Goal: Task Accomplishment & Management: Use online tool/utility

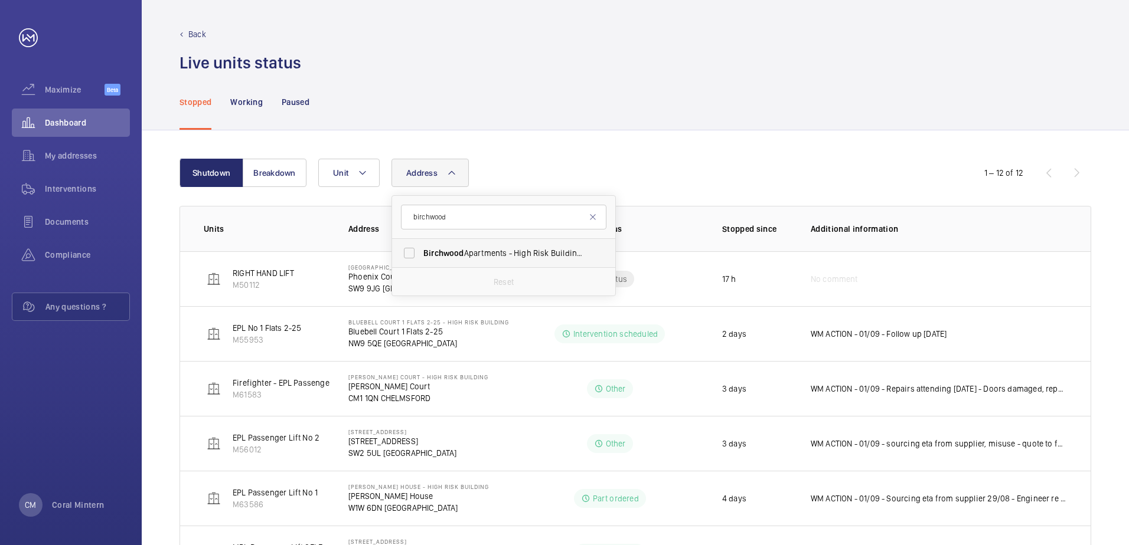
type input "birchwood"
click at [478, 251] on span "[GEOGRAPHIC_DATA] - High Risk Building - [GEOGRAPHIC_DATA]" at bounding box center [504, 253] width 162 height 12
click at [421, 251] on input "[GEOGRAPHIC_DATA] - High Risk Building - [GEOGRAPHIC_DATA]" at bounding box center [409, 253] width 24 height 24
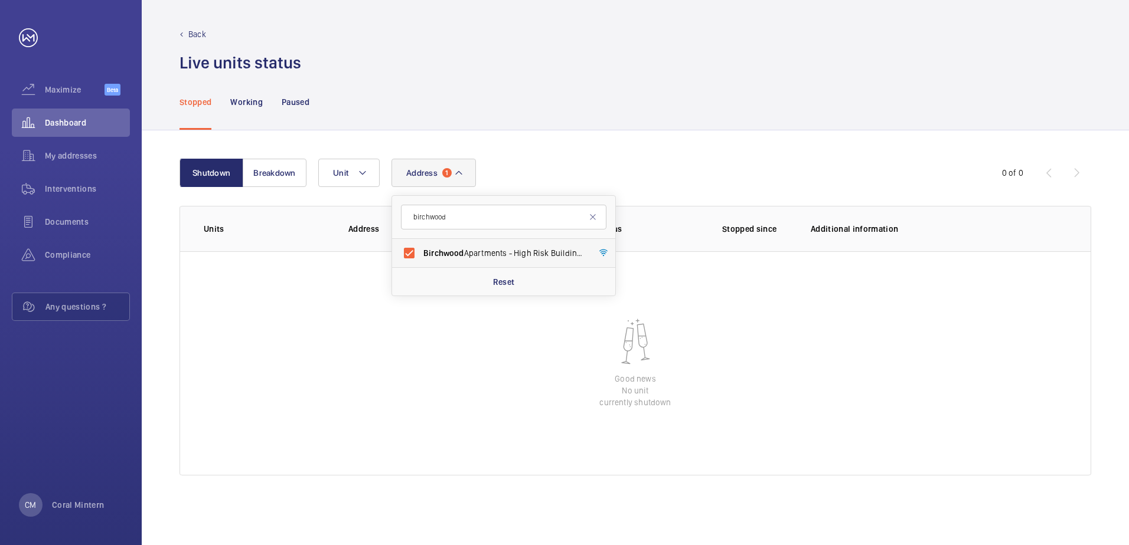
click at [530, 249] on span "[GEOGRAPHIC_DATA] - High Risk Building - [GEOGRAPHIC_DATA]" at bounding box center [504, 253] width 162 height 12
click at [421, 249] on input "[GEOGRAPHIC_DATA] - High Risk Building - [GEOGRAPHIC_DATA]" at bounding box center [409, 253] width 24 height 24
checkbox input "false"
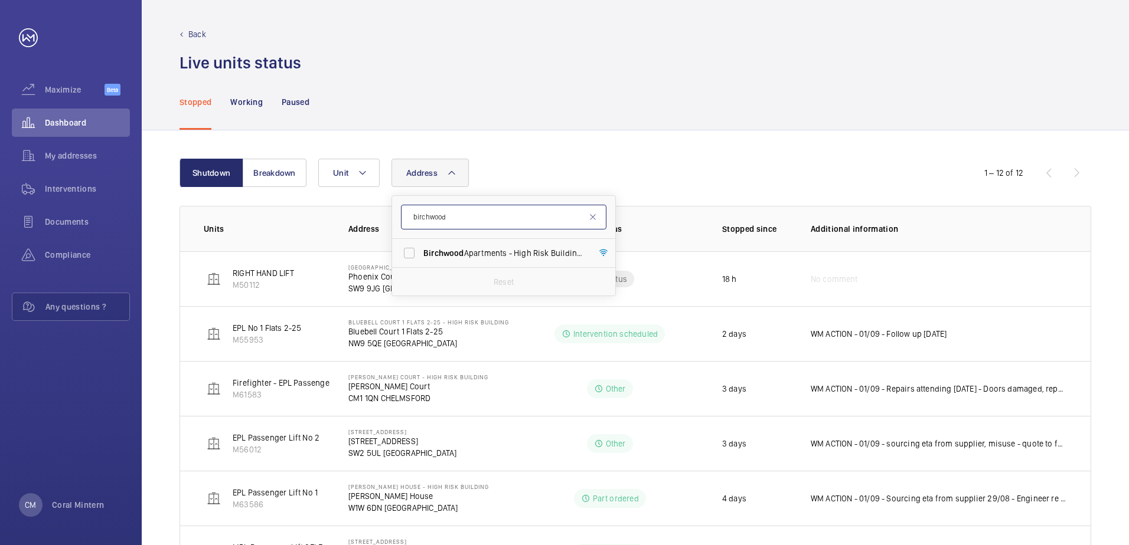
drag, startPoint x: 485, startPoint y: 210, endPoint x: 499, endPoint y: 207, distance: 14.9
click at [414, 207] on input "birchwood" at bounding box center [503, 217] width 205 height 25
type input "se16 2px"
click at [534, 265] on label "[STREET_ADDRESS]" at bounding box center [494, 253] width 205 height 28
click at [421, 265] on input "[STREET_ADDRESS]" at bounding box center [409, 253] width 24 height 24
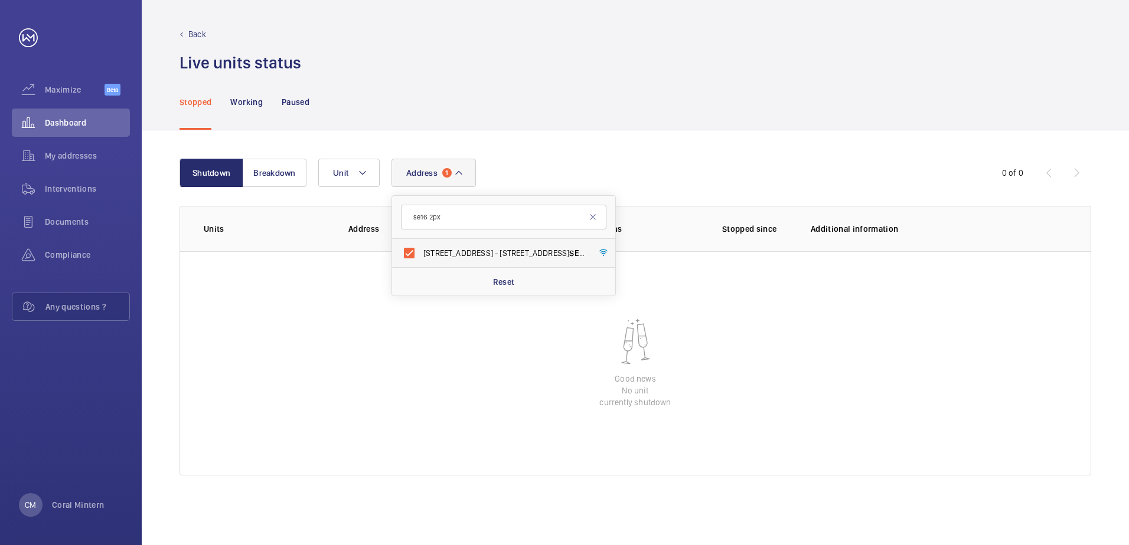
click at [560, 239] on label "[STREET_ADDRESS]" at bounding box center [494, 253] width 205 height 28
click at [421, 241] on input "[STREET_ADDRESS]" at bounding box center [409, 253] width 24 height 24
checkbox input "false"
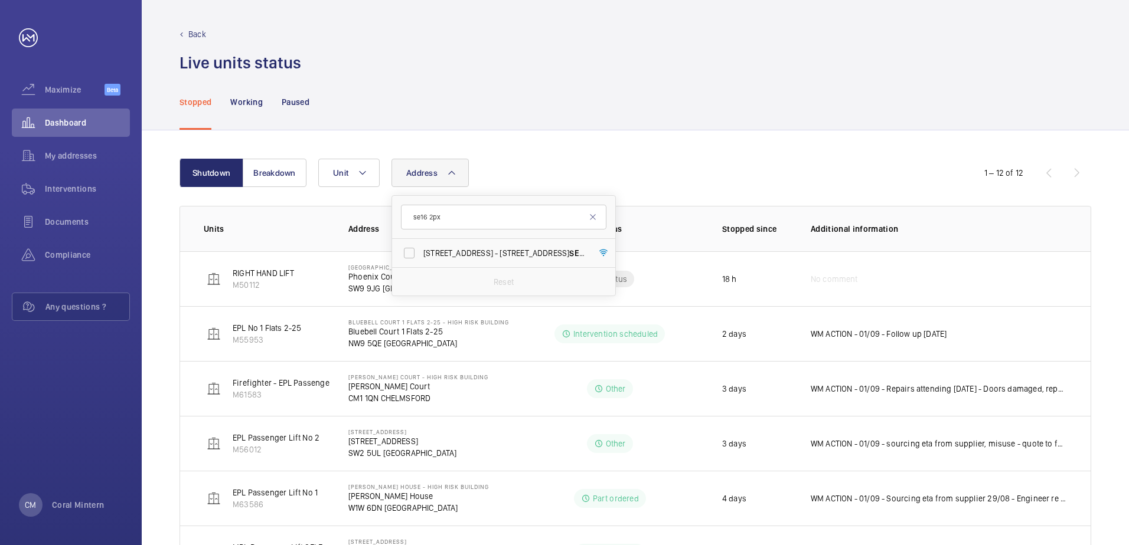
click at [596, 137] on div "Shutdown Breakdown Address se16 2px [STREET_ADDRESS] Reset Unit 1 – 12 of 12 Un…" at bounding box center [635, 534] width 987 height 809
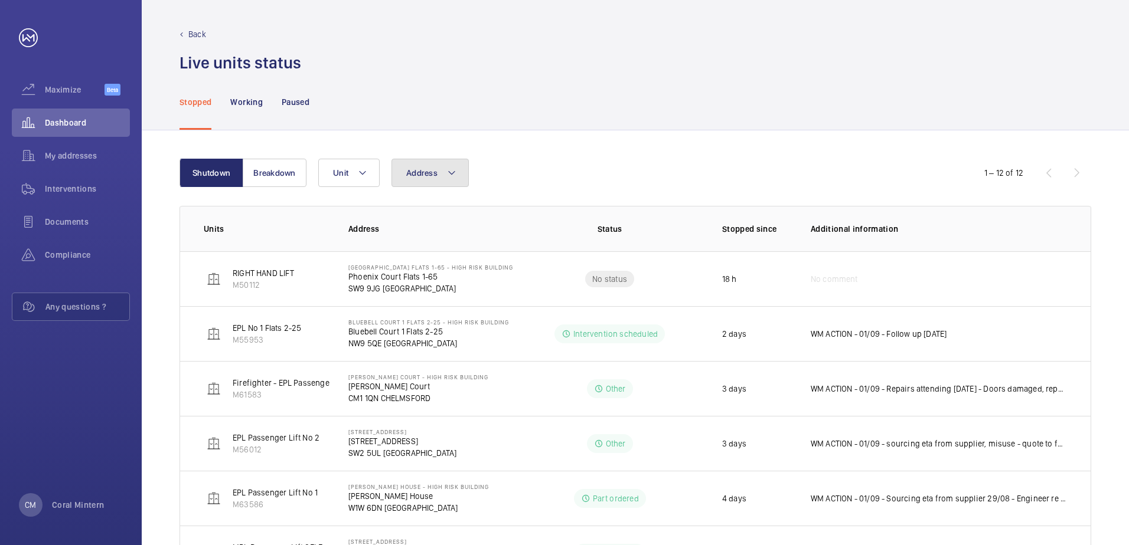
click at [428, 168] on button "Address" at bounding box center [429, 173] width 77 height 28
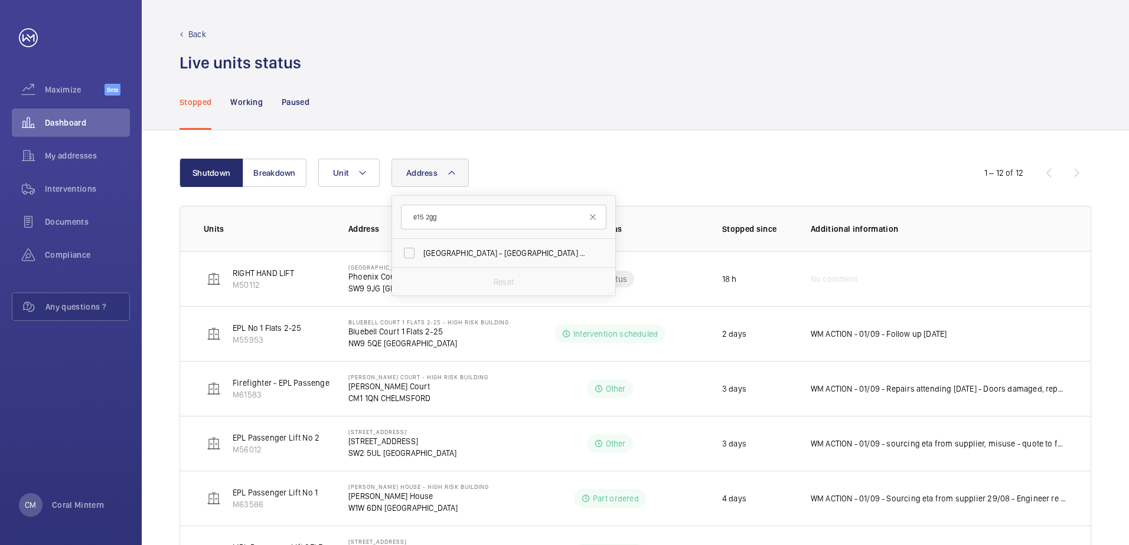
type input "e15 2gg"
click at [526, 258] on span "[GEOGRAPHIC_DATA] - High [STREET_ADDRESS]" at bounding box center [504, 253] width 162 height 12
click at [421, 258] on input "[GEOGRAPHIC_DATA] - High [STREET_ADDRESS]" at bounding box center [409, 253] width 24 height 24
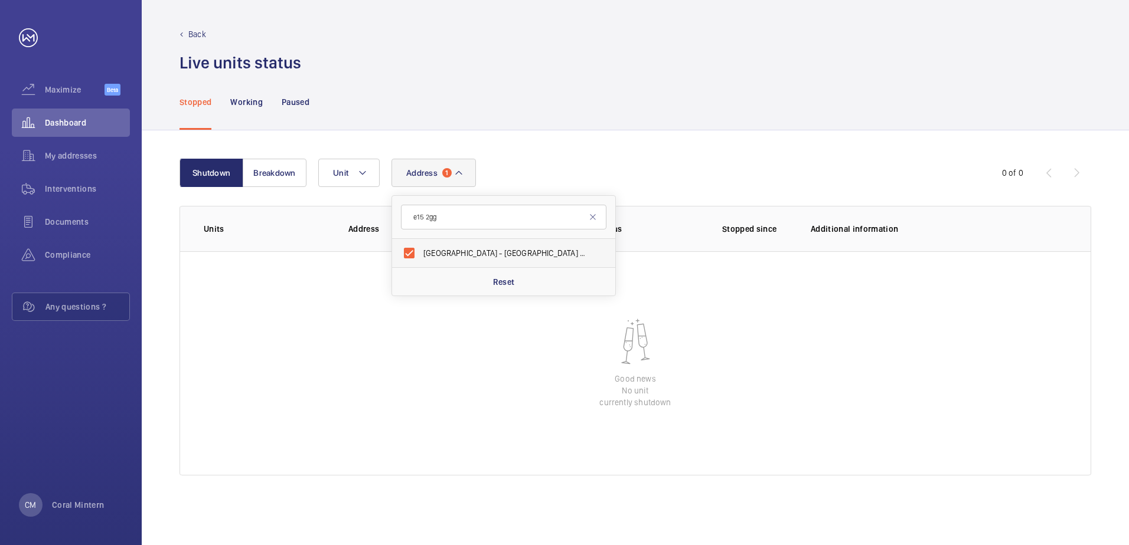
click at [536, 250] on span "[GEOGRAPHIC_DATA] - High [STREET_ADDRESS]" at bounding box center [504, 253] width 162 height 12
click at [421, 250] on input "[GEOGRAPHIC_DATA] - High [STREET_ADDRESS]" at bounding box center [409, 253] width 24 height 24
checkbox input "false"
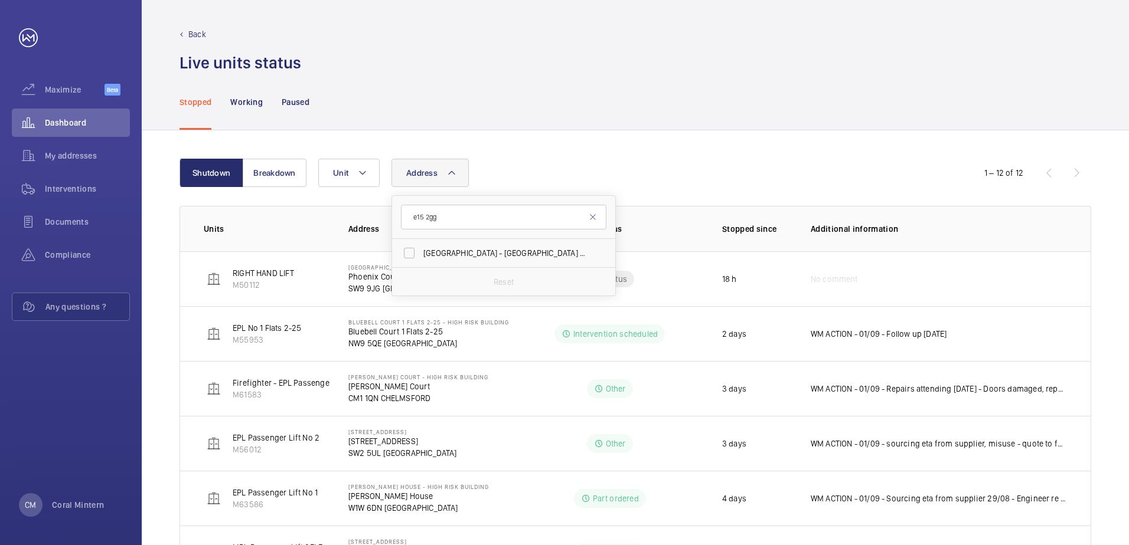
click at [498, 103] on div "Stopped Working Paused" at bounding box center [634, 102] width 911 height 56
